Goal: Information Seeking & Learning: Learn about a topic

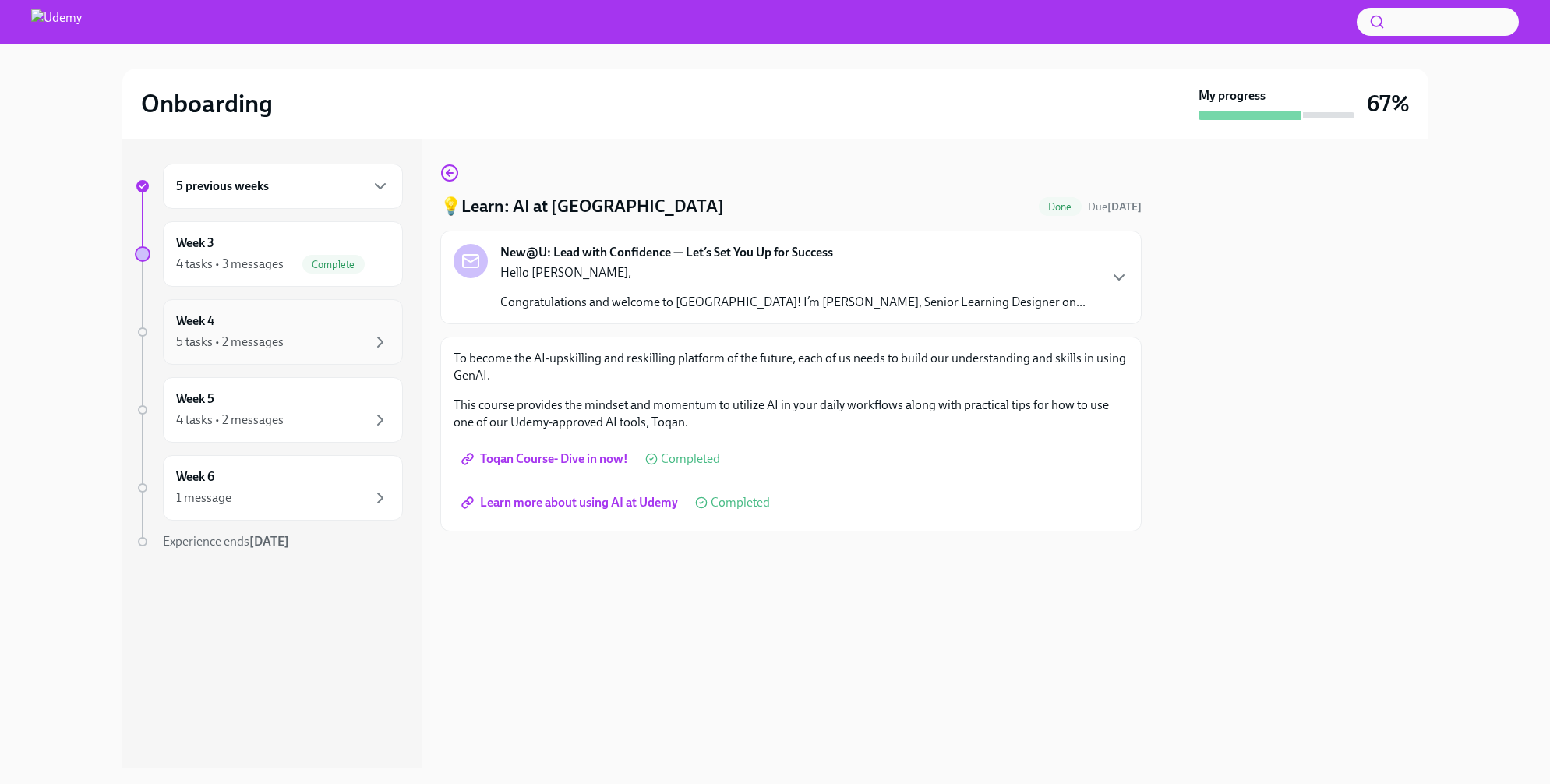
click at [267, 319] on div "Week 4 5 tasks • 2 messages" at bounding box center [283, 331] width 213 height 39
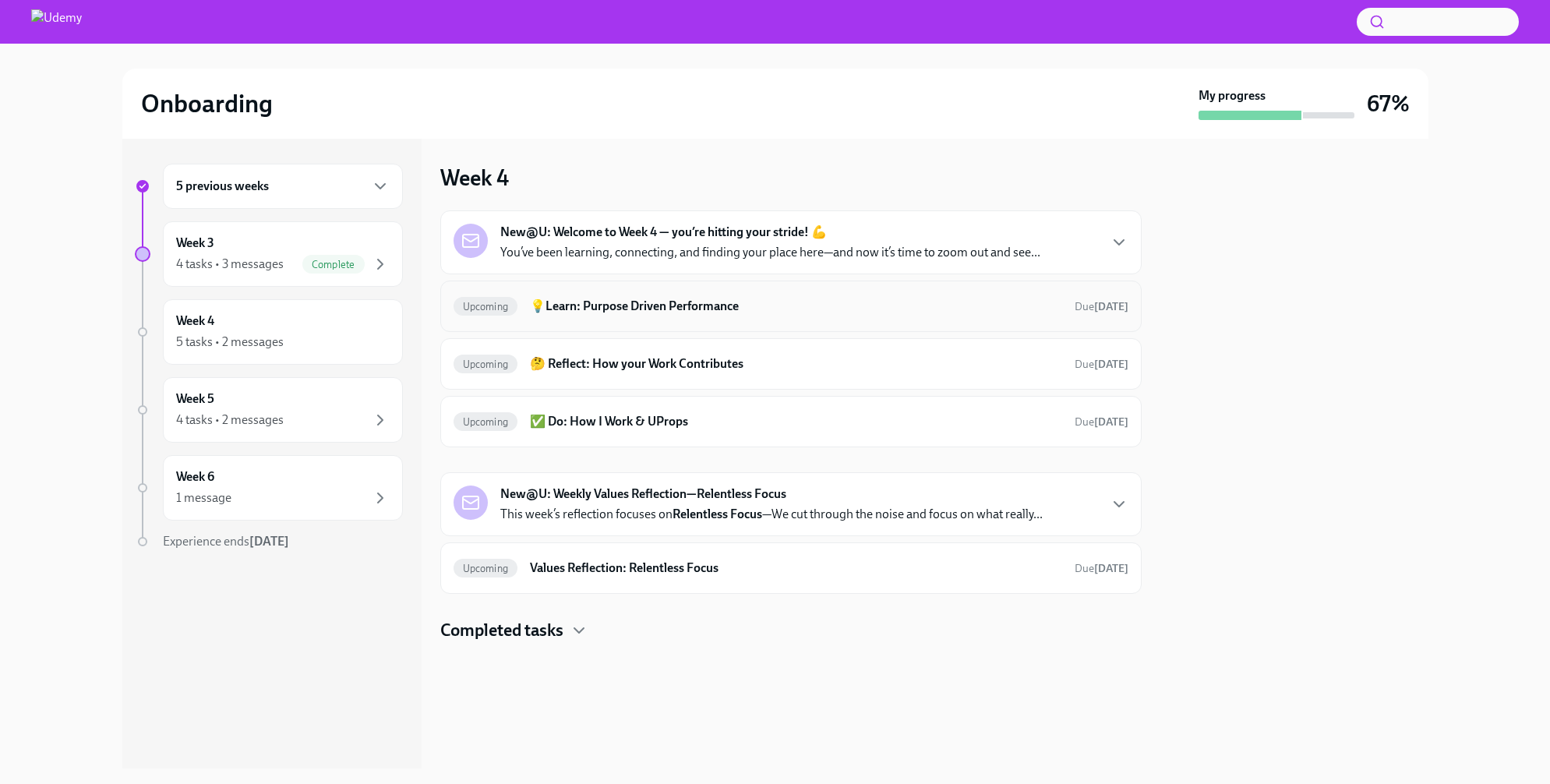
click at [843, 300] on h6 "💡Learn: Purpose Driven Performance" at bounding box center [795, 306] width 531 height 17
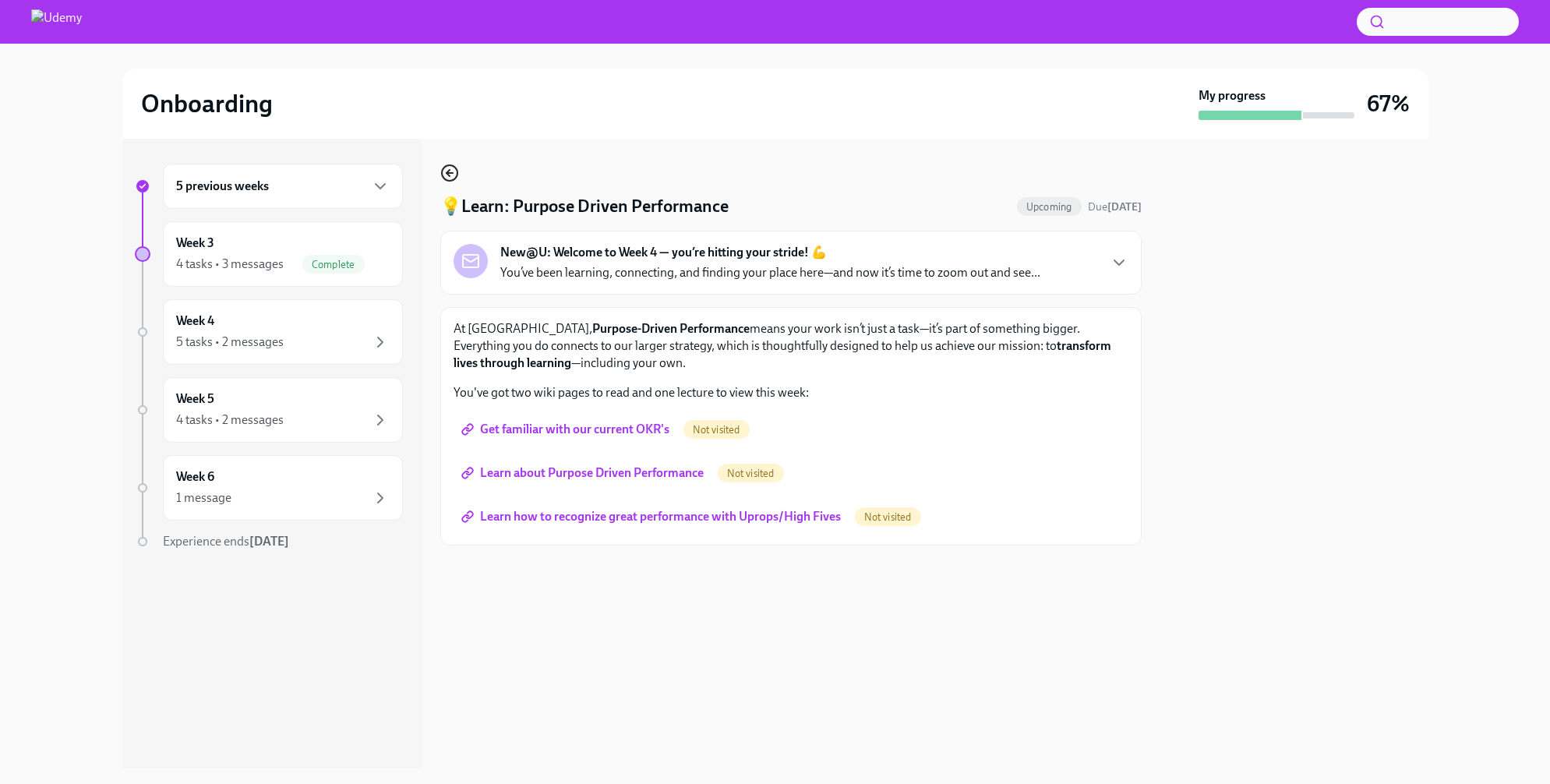
click at [448, 172] on icon "button" at bounding box center [448, 172] width 3 height 6
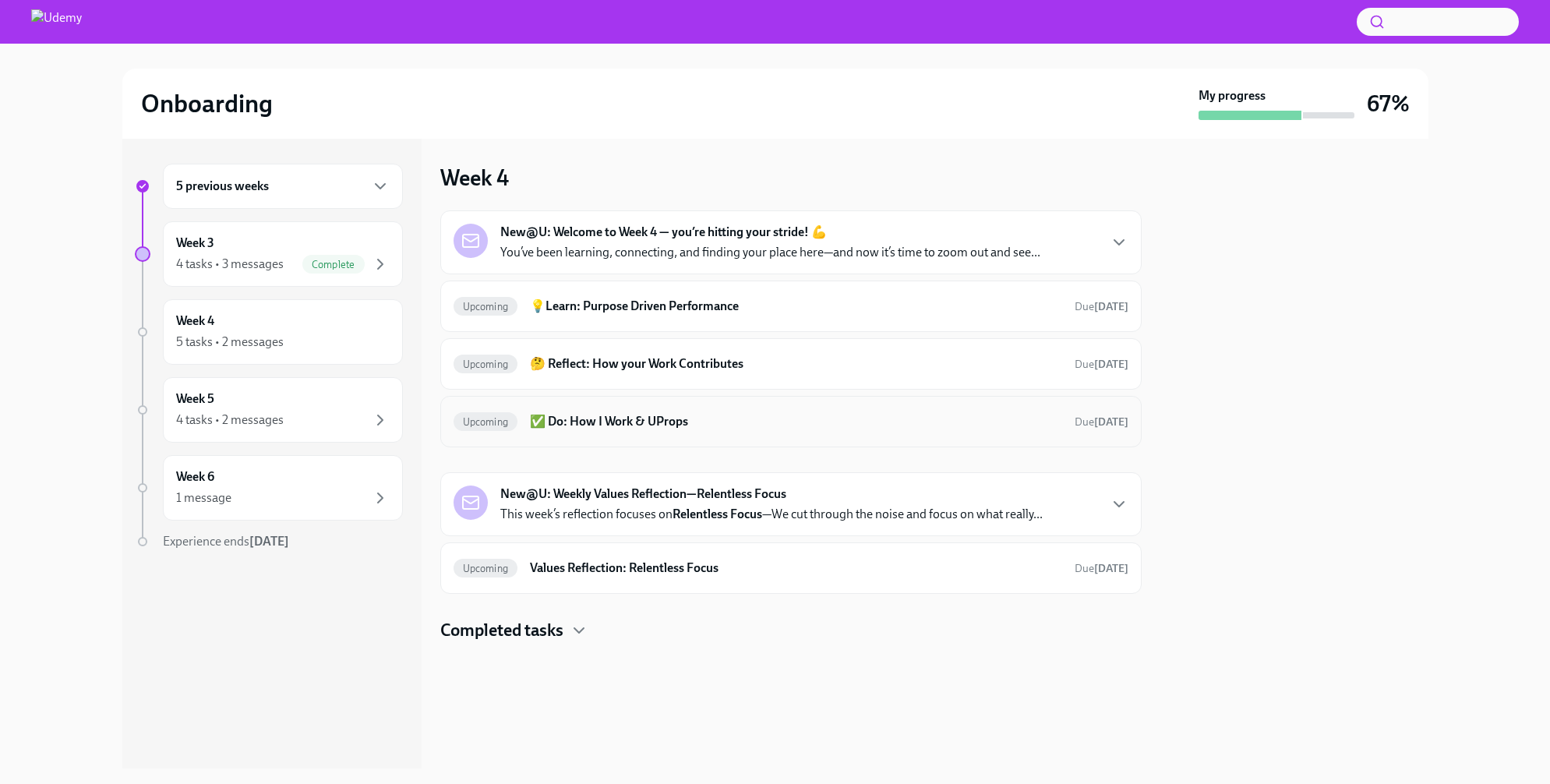
click at [756, 421] on h6 "✅ Do: How I Work & UProps" at bounding box center [795, 422] width 531 height 17
